Goal: Transaction & Acquisition: Purchase product/service

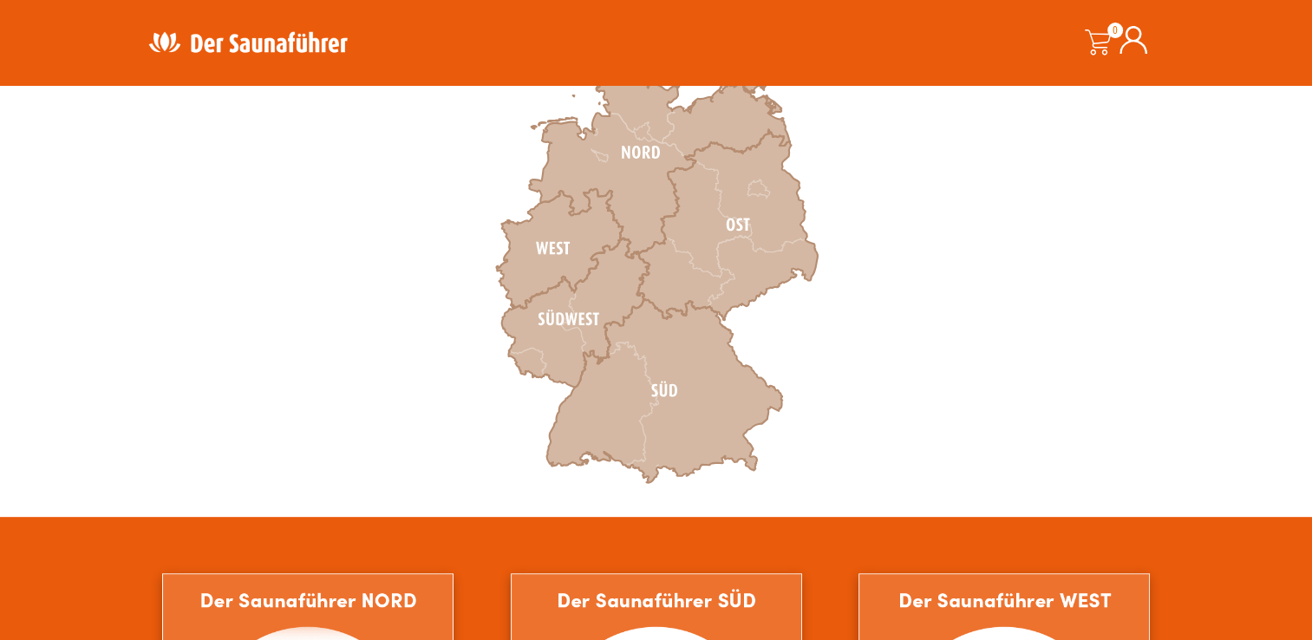
scroll to position [607, 0]
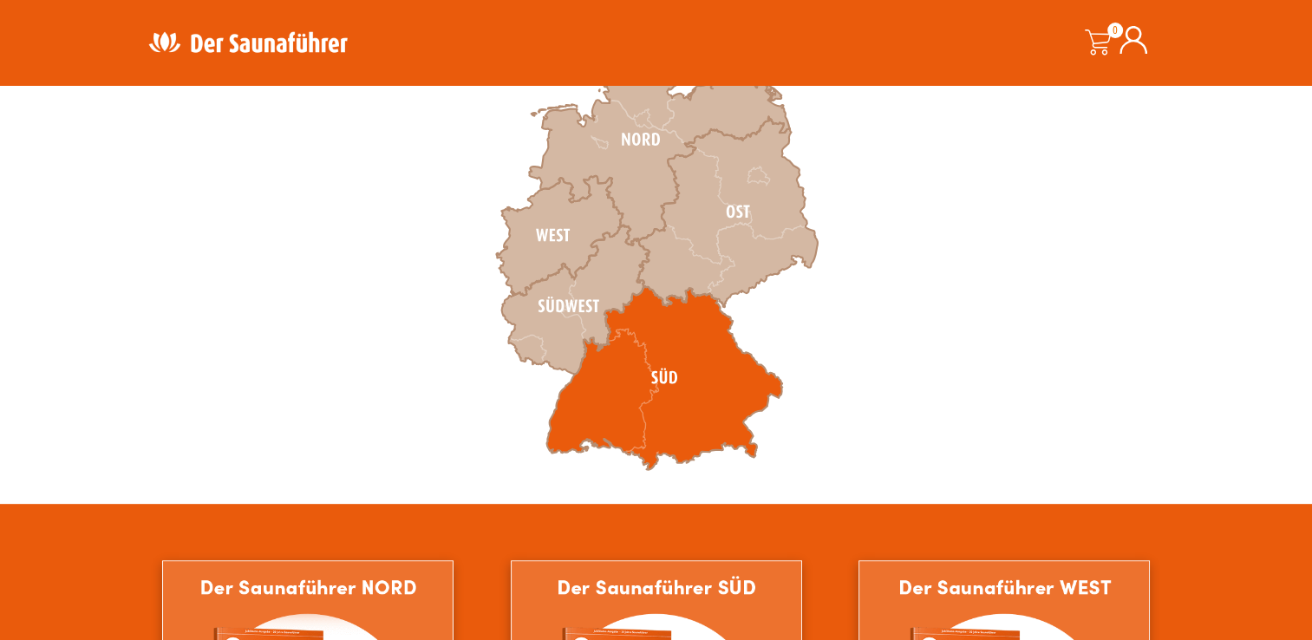
click at [577, 395] on icon at bounding box center [664, 378] width 236 height 184
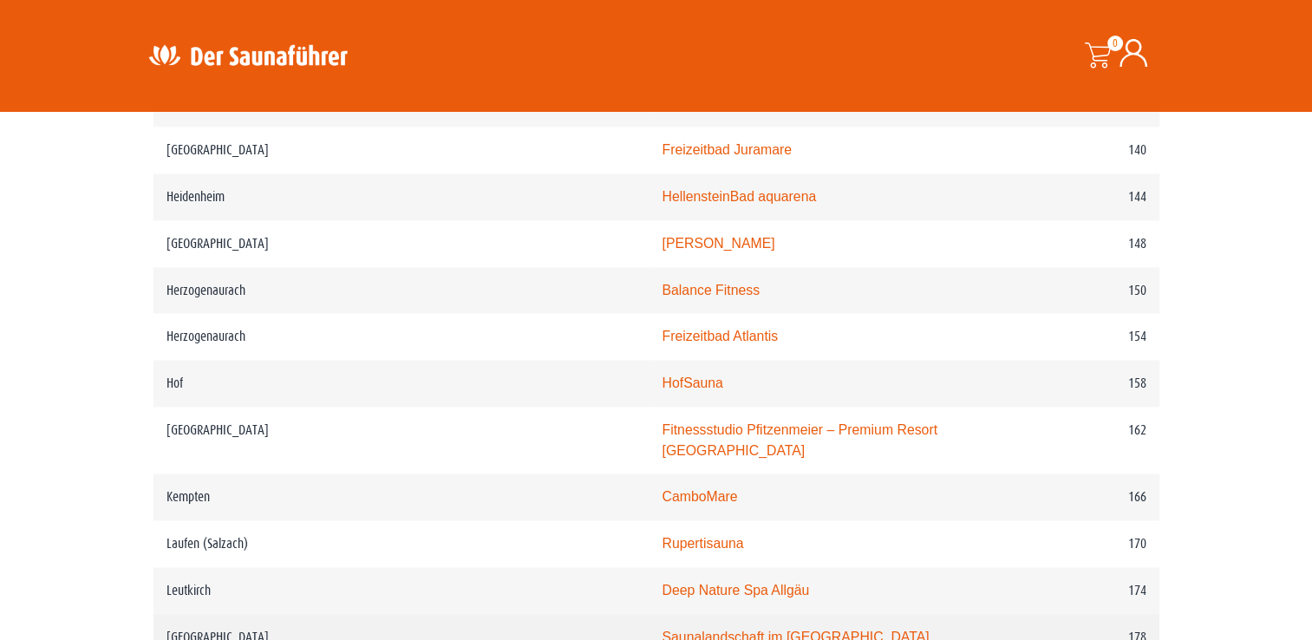
scroll to position [1837, 0]
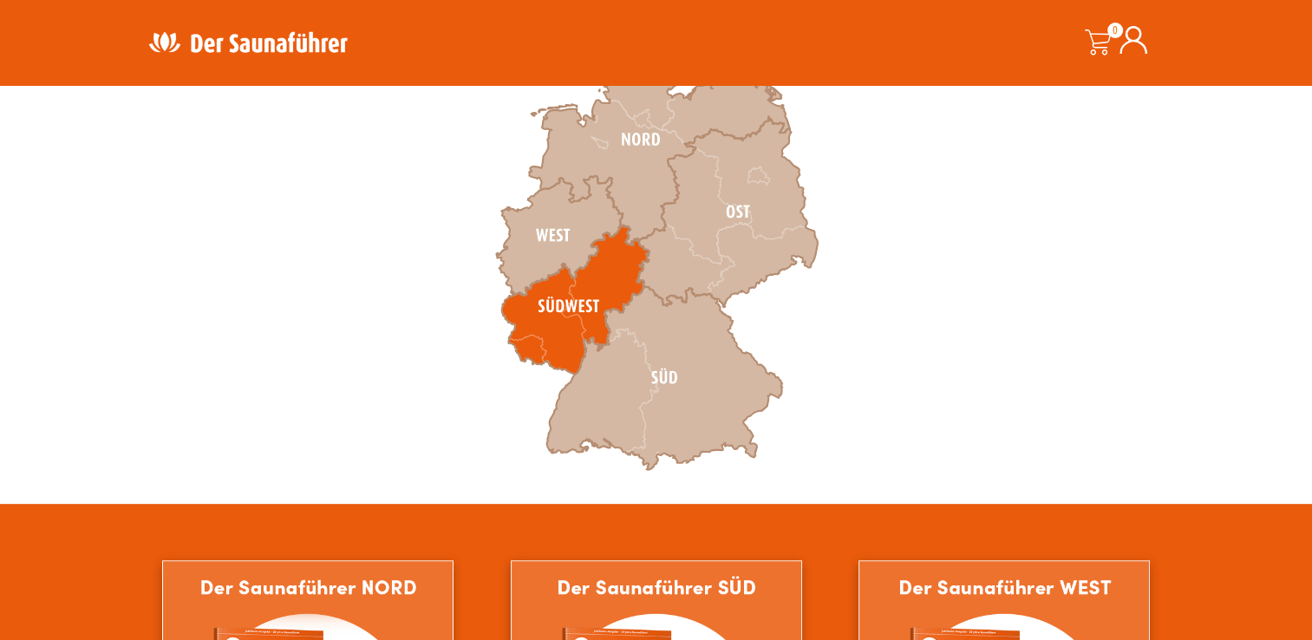
click at [566, 356] on icon at bounding box center [574, 300] width 147 height 149
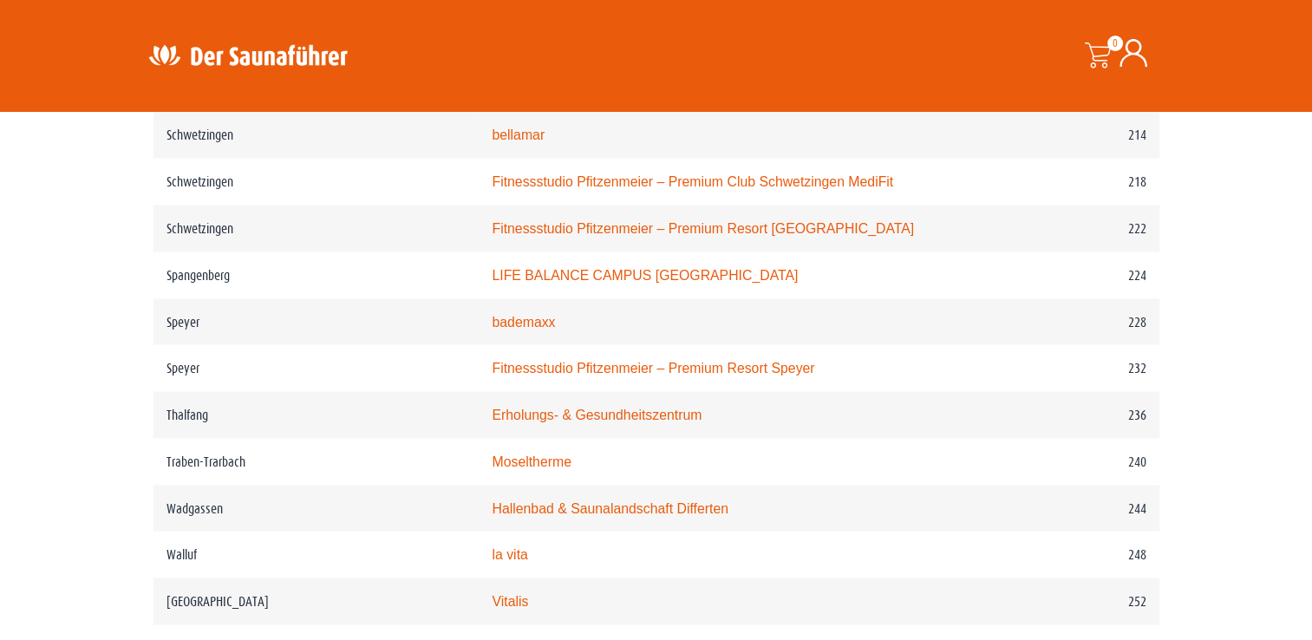
scroll to position [3036, 0]
